Goal: Browse casually

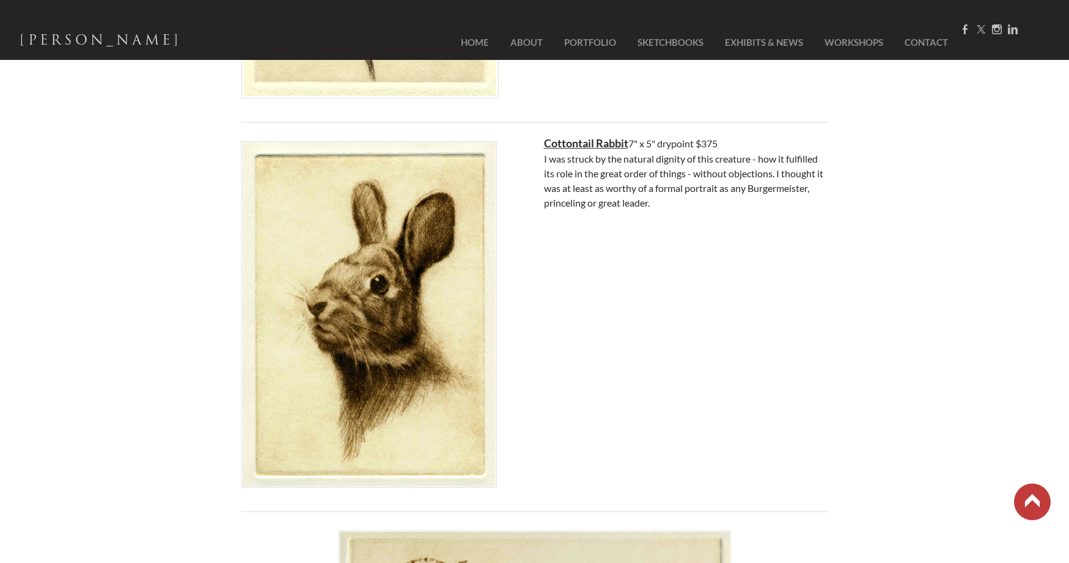
scroll to position [2423, 0]
click at [360, 277] on img at bounding box center [370, 313] width 256 height 347
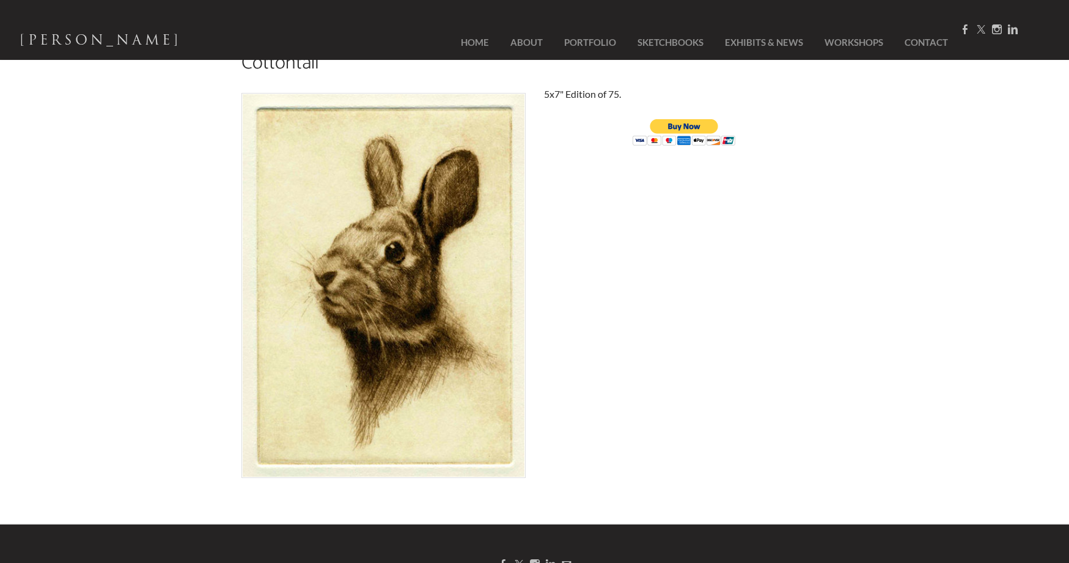
scroll to position [75, 0]
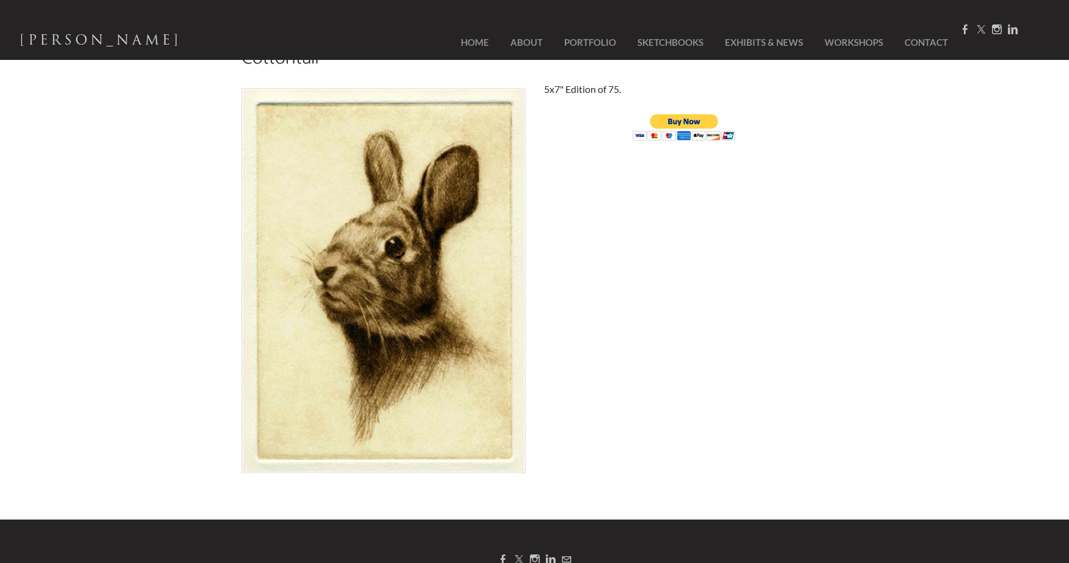
click at [389, 293] on img at bounding box center [384, 281] width 284 height 386
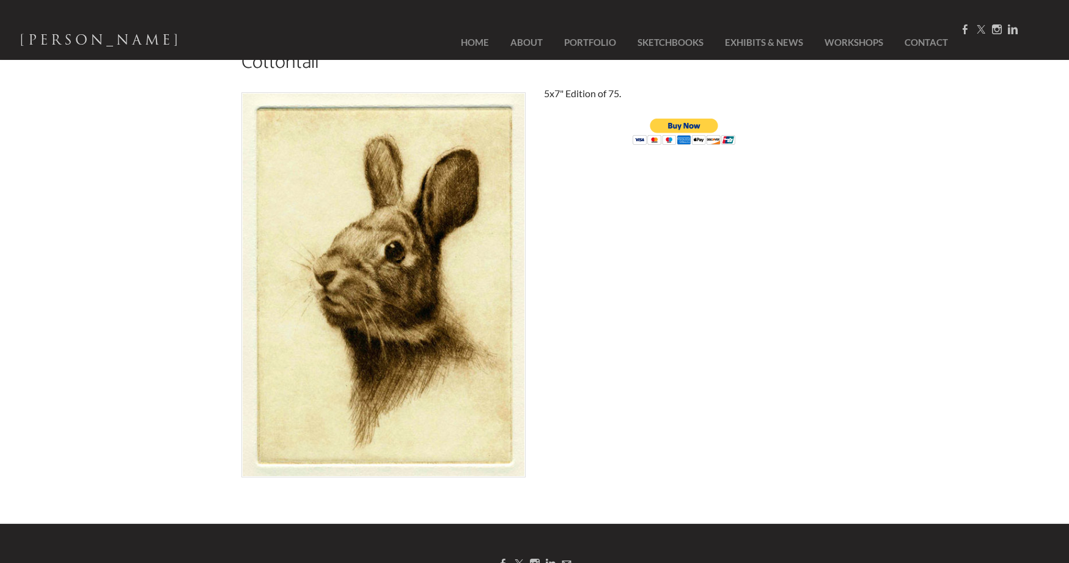
drag, startPoint x: 411, startPoint y: 167, endPoint x: -106, endPoint y: 149, distance: 517.0
click at [0, 149] on html "NEIL RIZOS Home About Portfolio SketchBooks Exhibits & News Workshops Contact H…" at bounding box center [534, 211] width 1069 height 563
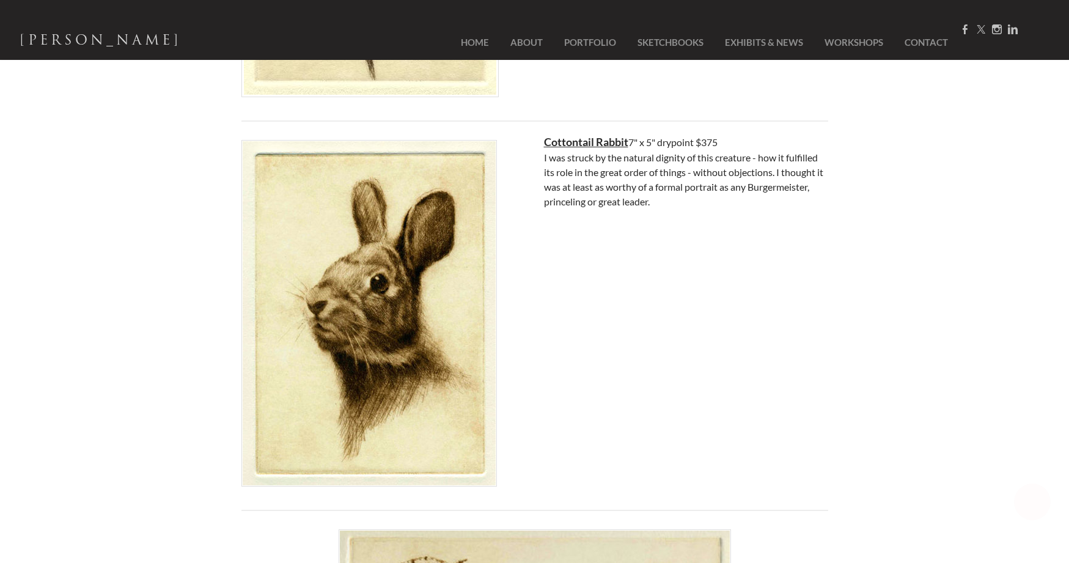
scroll to position [2479, 0]
